Goal: Subscribe to service/newsletter

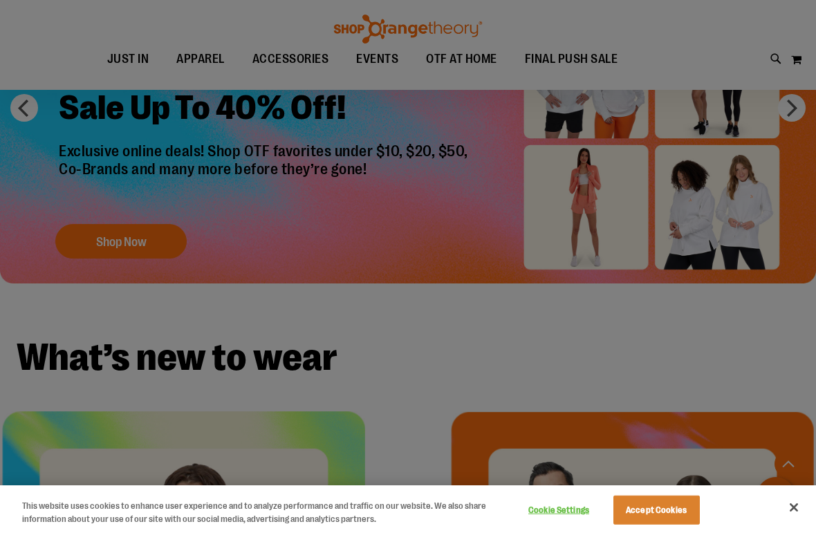
scroll to position [1153, 0]
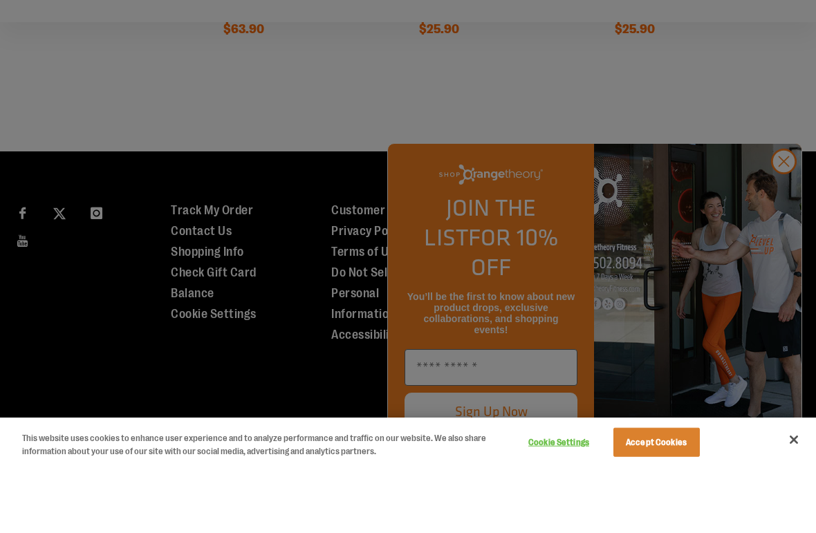
click at [679, 496] on button "Accept Cookies" at bounding box center [656, 510] width 86 height 29
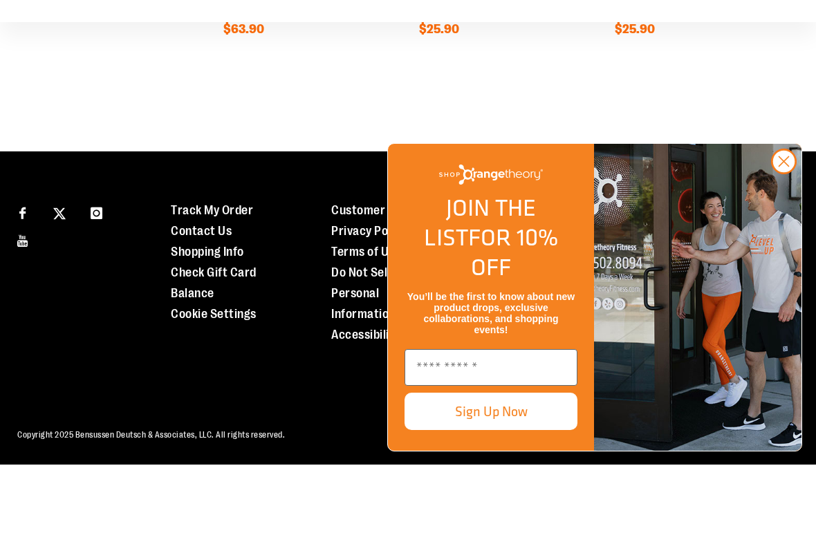
click at [796, 216] on button "Close dialog" at bounding box center [784, 229] width 26 height 26
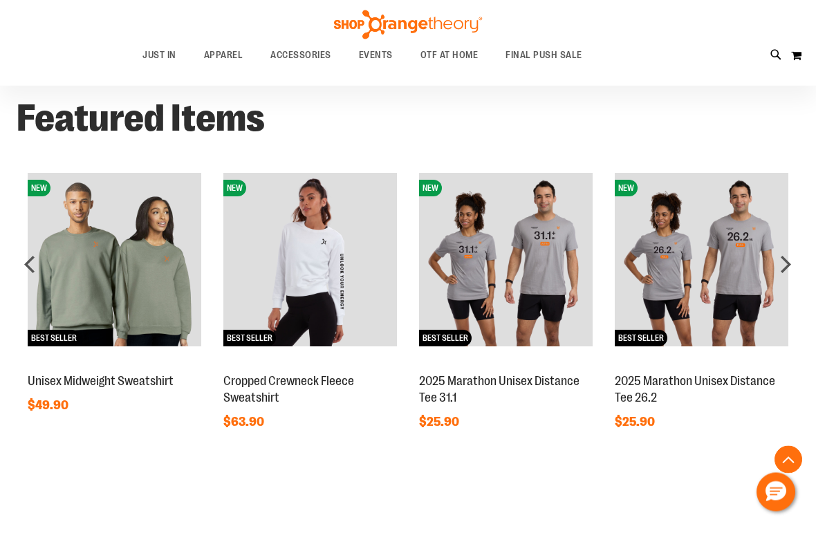
scroll to position [757, 0]
click at [786, 262] on div "next" at bounding box center [785, 268] width 28 height 28
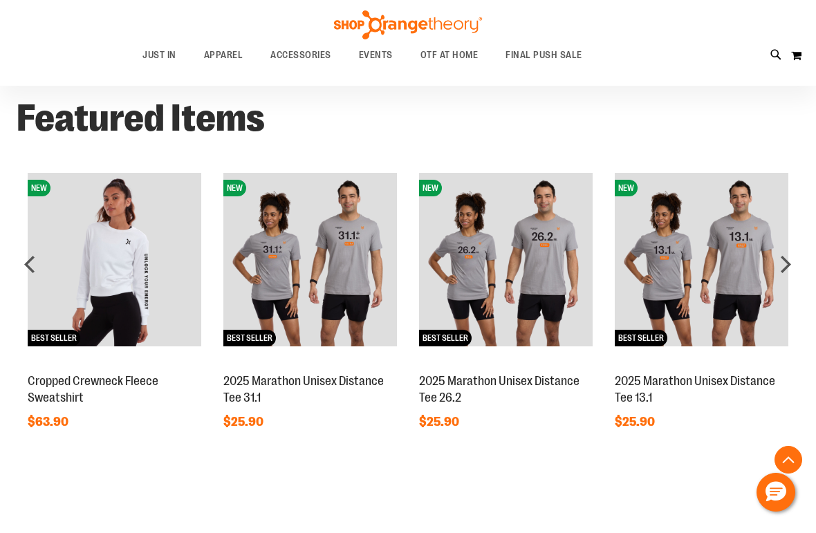
click at [788, 272] on div "next" at bounding box center [785, 268] width 28 height 28
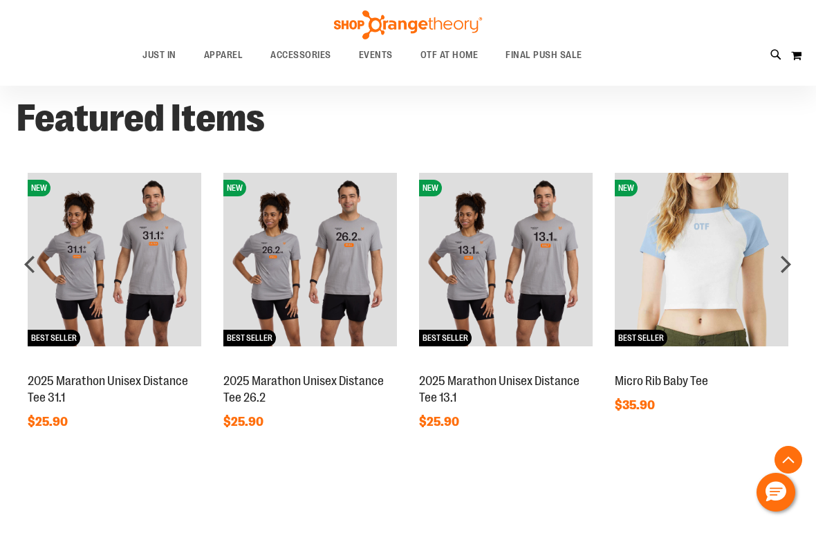
click at [795, 265] on div "next" at bounding box center [785, 268] width 28 height 28
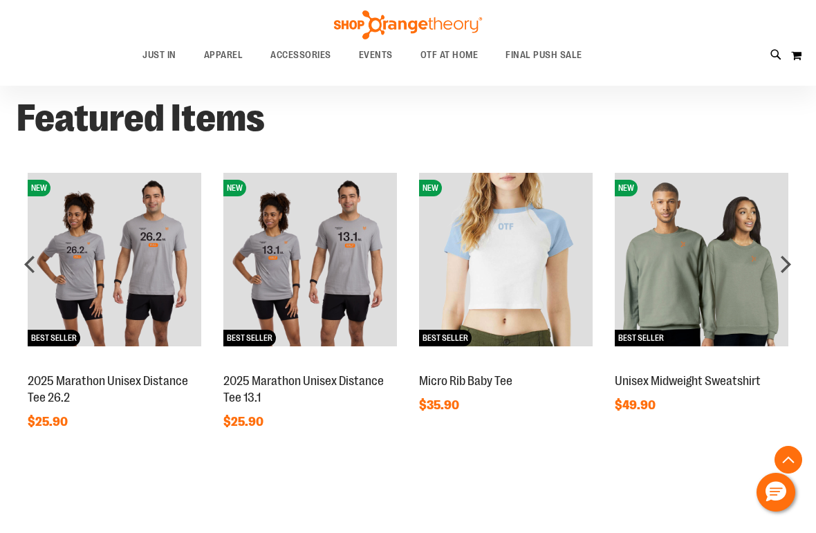
click at [791, 267] on div "next" at bounding box center [785, 268] width 28 height 28
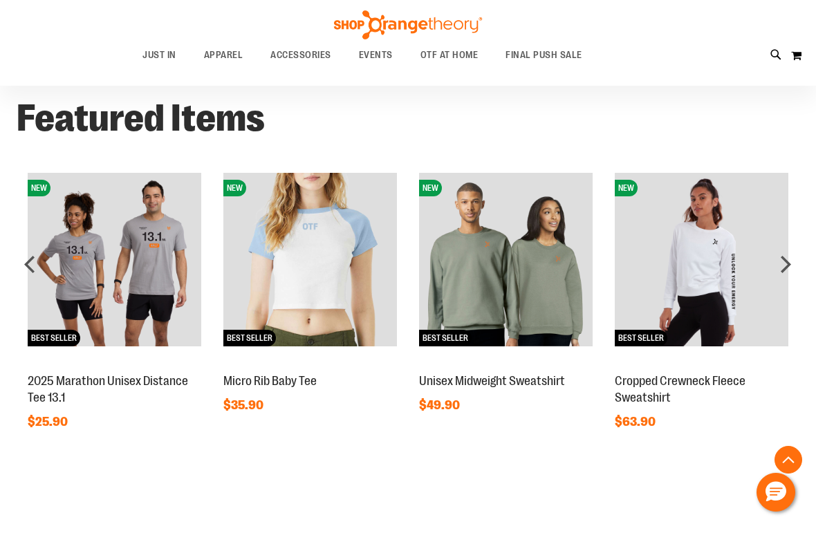
click at [789, 272] on div "next" at bounding box center [785, 268] width 28 height 28
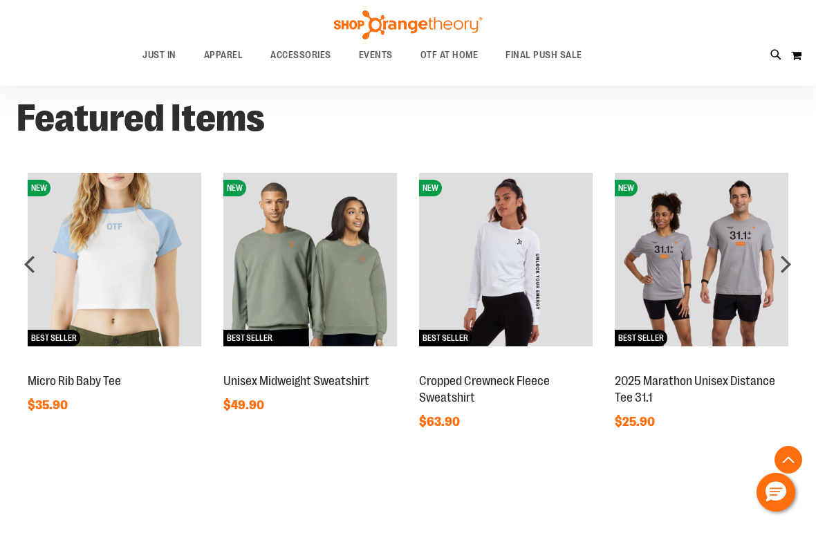
click at [794, 265] on div "next" at bounding box center [785, 268] width 28 height 28
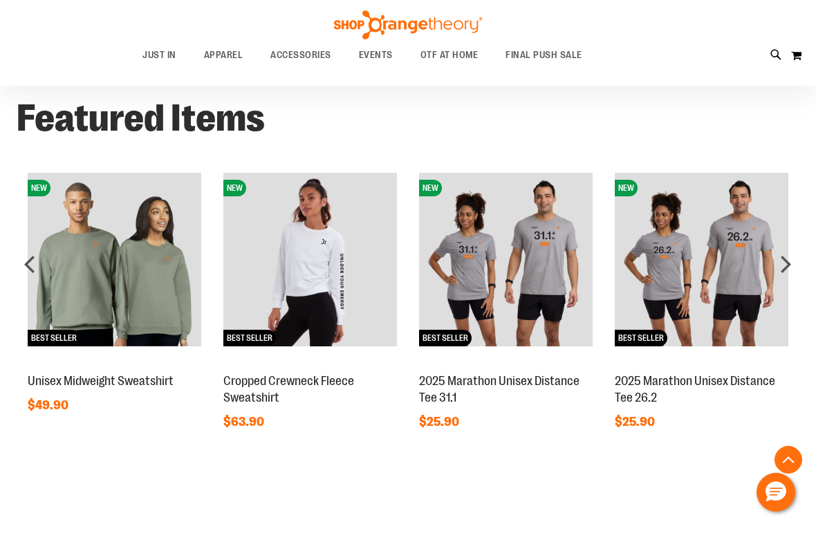
click at [785, 270] on div "next" at bounding box center [785, 268] width 28 height 28
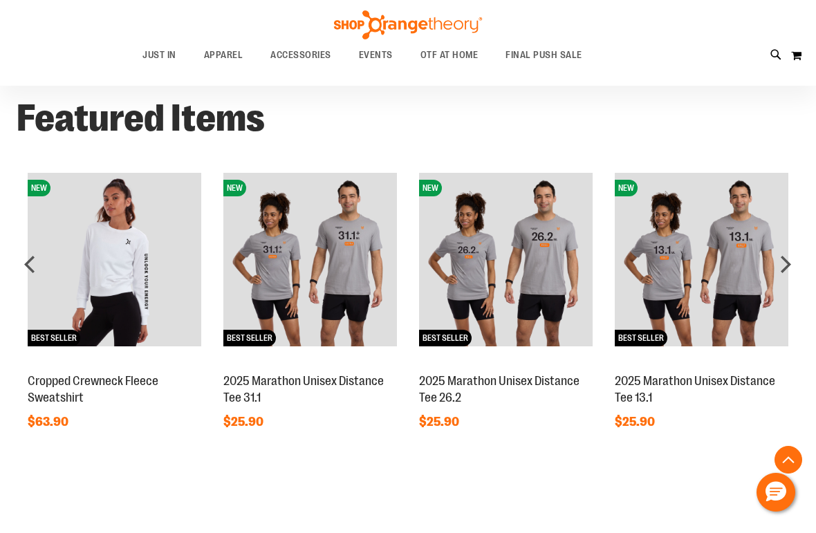
click at [786, 265] on div "next" at bounding box center [785, 268] width 28 height 28
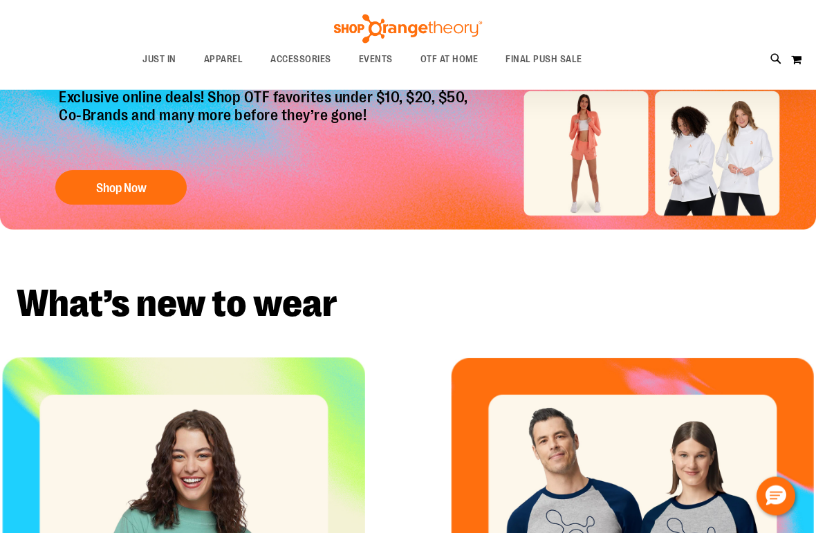
scroll to position [0, 0]
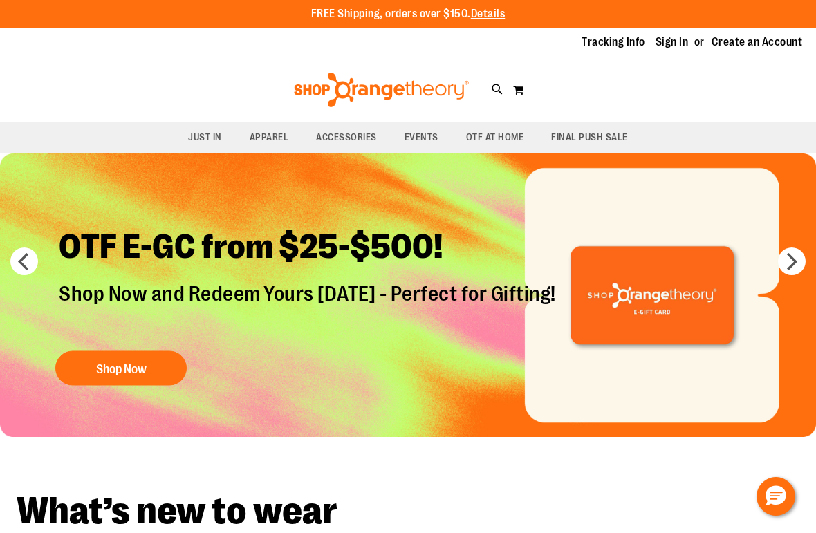
click at [496, 138] on span "OTF AT HOME" at bounding box center [495, 137] width 58 height 31
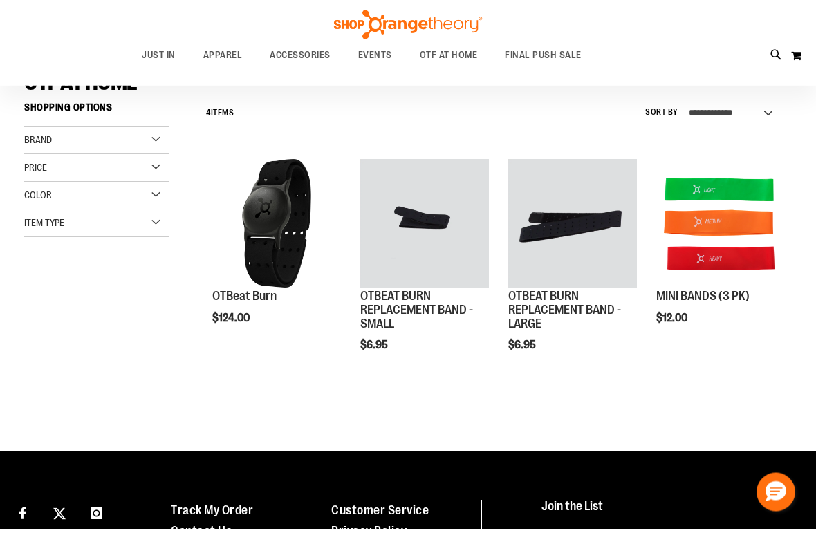
scroll to position [119, 0]
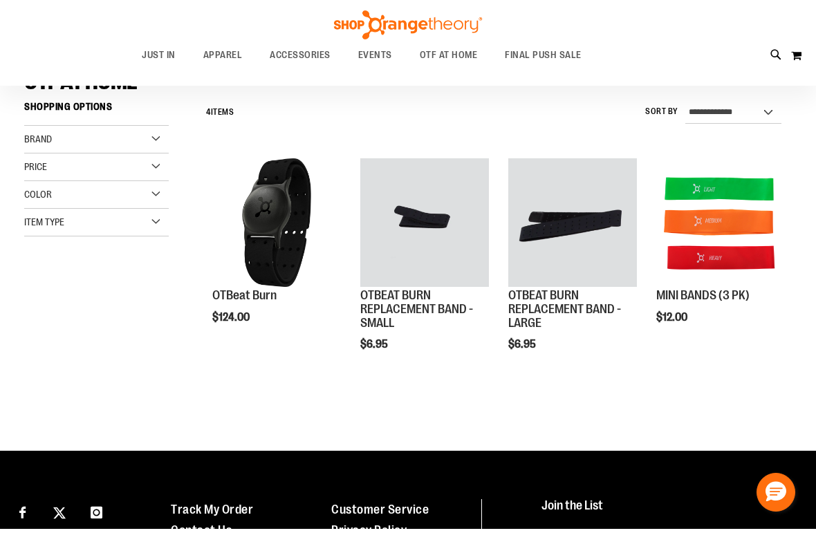
click at [582, 380] on div "**********" at bounding box center [495, 249] width 592 height 301
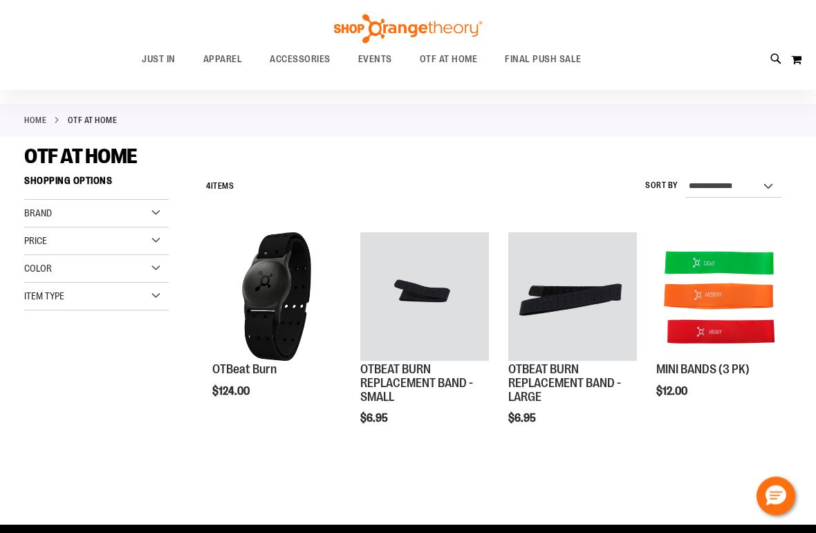
scroll to position [0, 0]
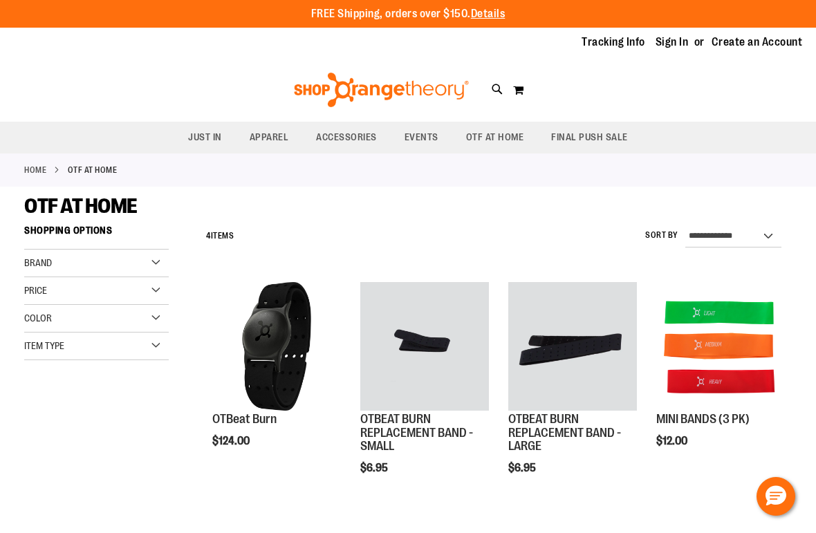
click at [504, 135] on span "OTF AT HOME" at bounding box center [495, 137] width 58 height 31
click at [762, 91] on div "Toggle Nav Search Popular Suggestions Advanced Search" at bounding box center [408, 90] width 816 height 64
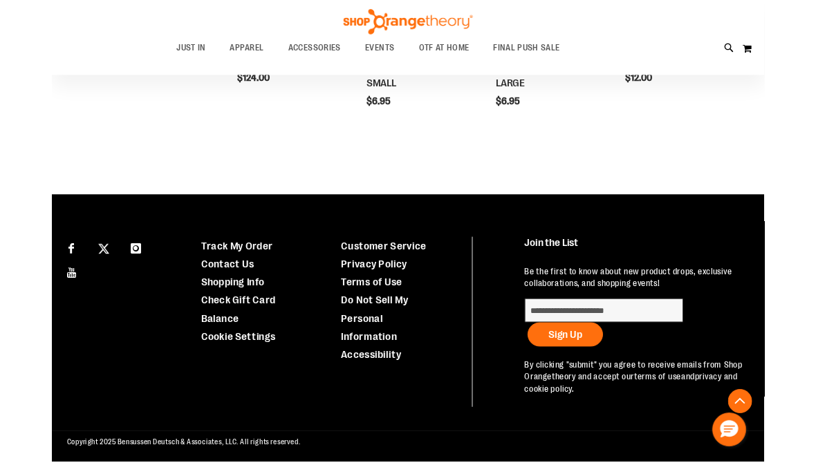
scroll to position [354, 0]
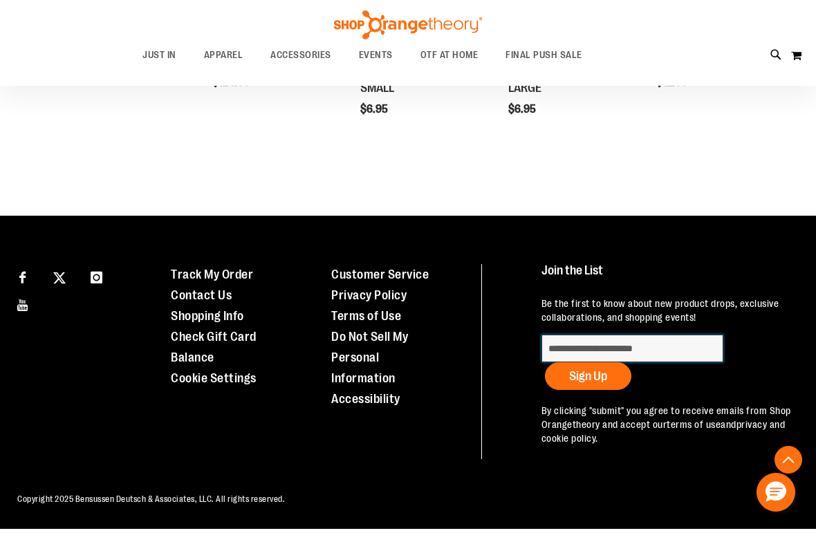
click at [655, 349] on input "Subscribe" at bounding box center [632, 353] width 182 height 28
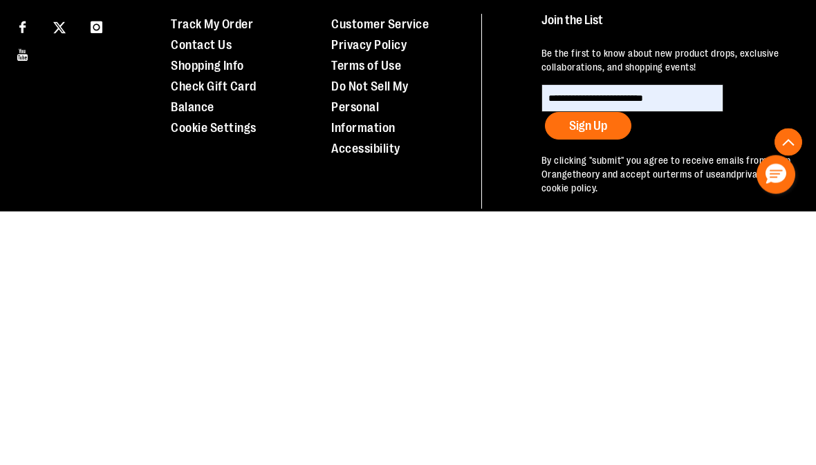
scroll to position [358, 0]
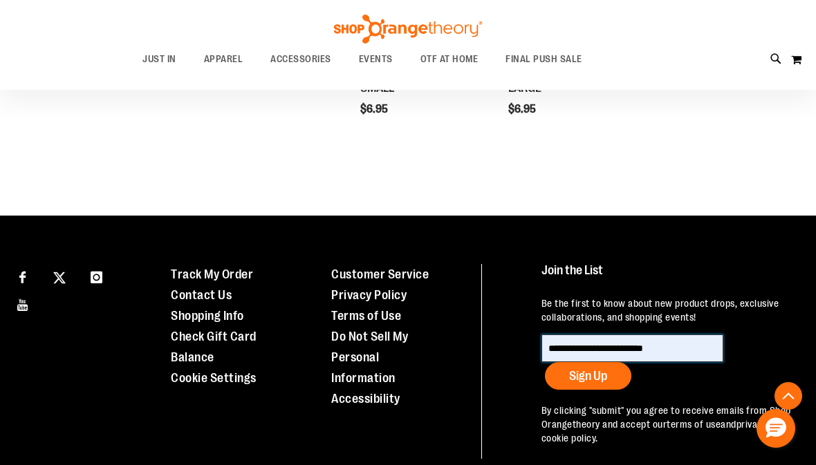
click at [710, 351] on input "**********" at bounding box center [632, 349] width 182 height 28
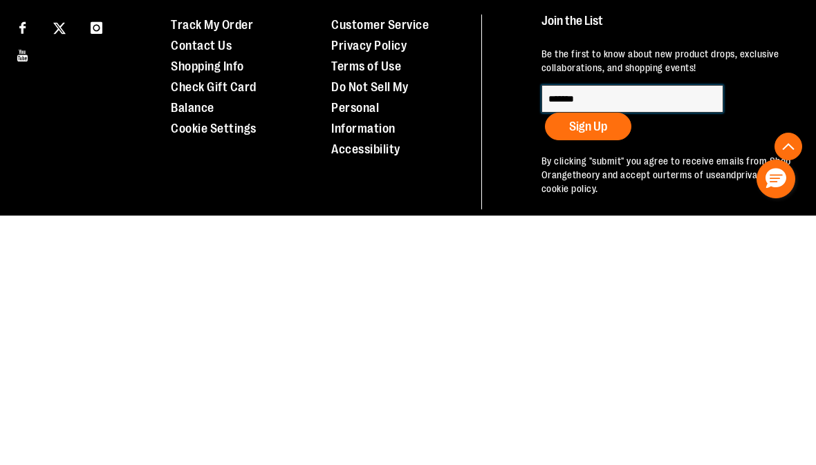
type input "******"
